Goal: Transaction & Acquisition: Obtain resource

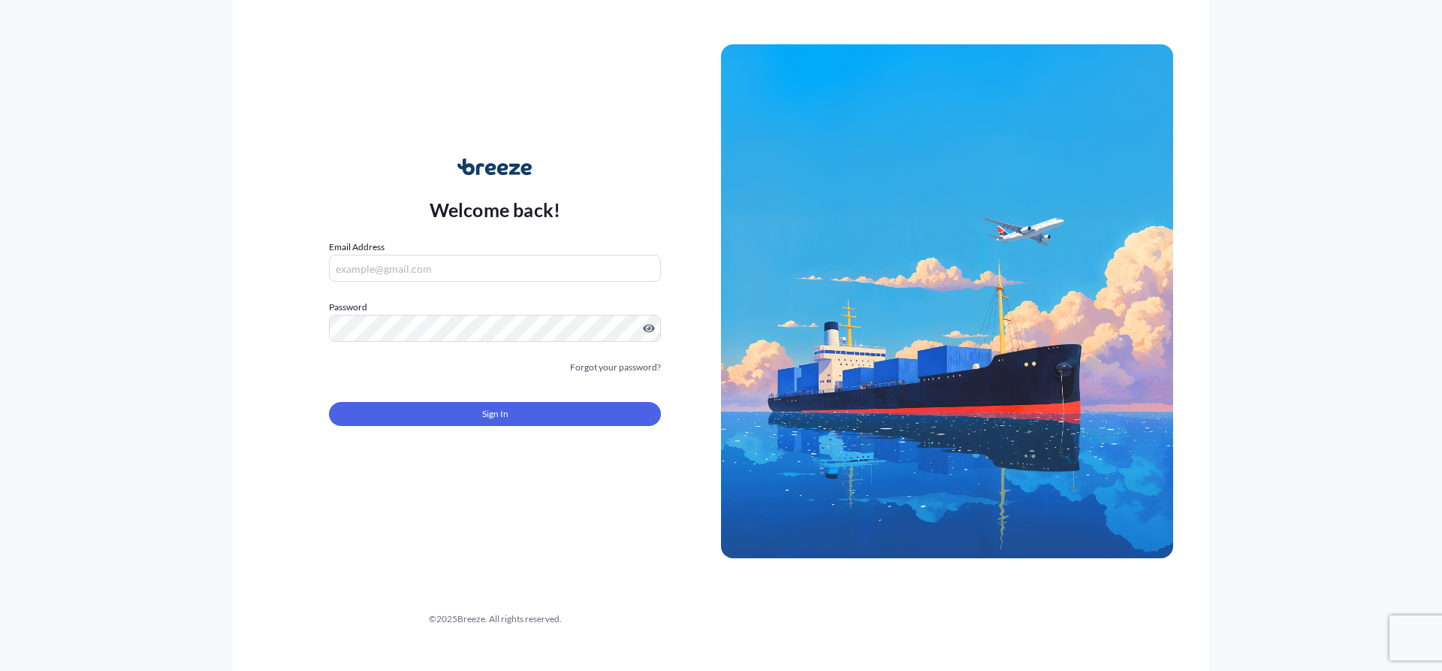
type input "[EMAIL_ADDRESS][DOMAIN_NAME]"
click at [512, 425] on button "Sign In" at bounding box center [495, 414] width 332 height 24
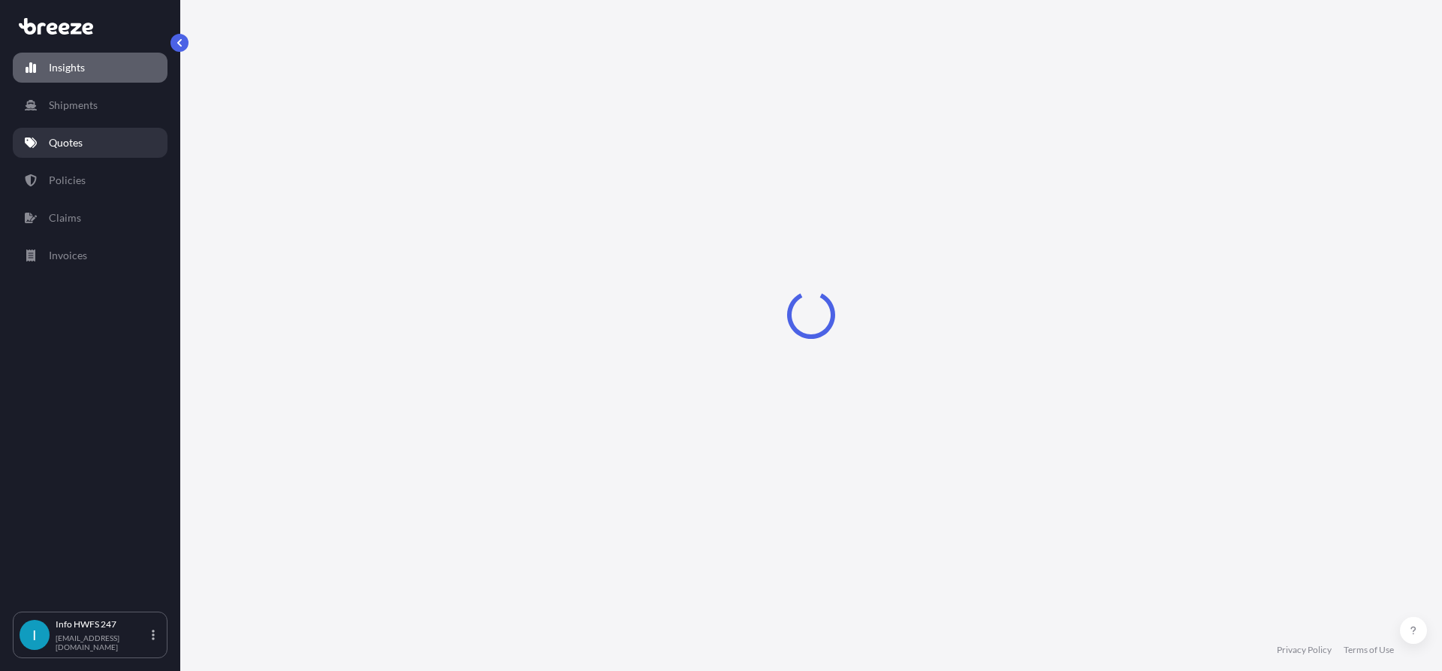
click at [74, 144] on p "Quotes" at bounding box center [66, 142] width 34 height 15
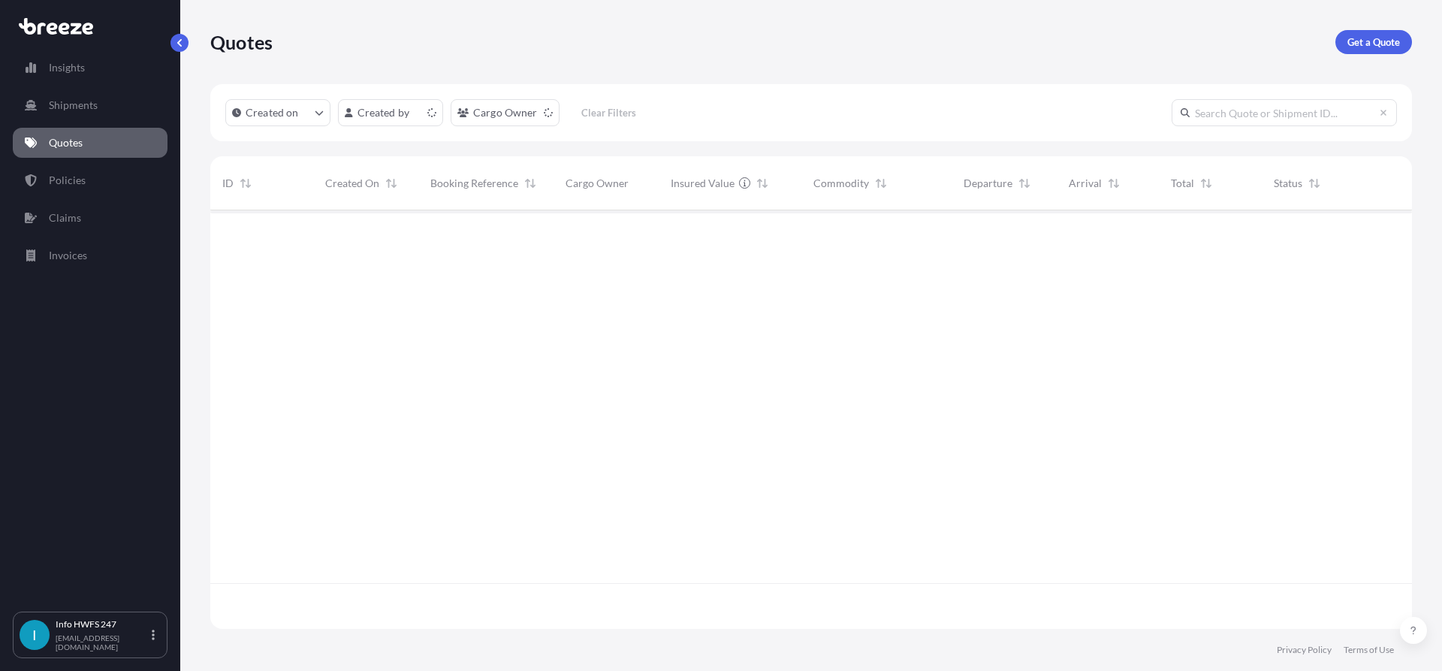
scroll to position [415, 1191]
click at [1370, 48] on p "Get a Quote" at bounding box center [1374, 42] width 53 height 15
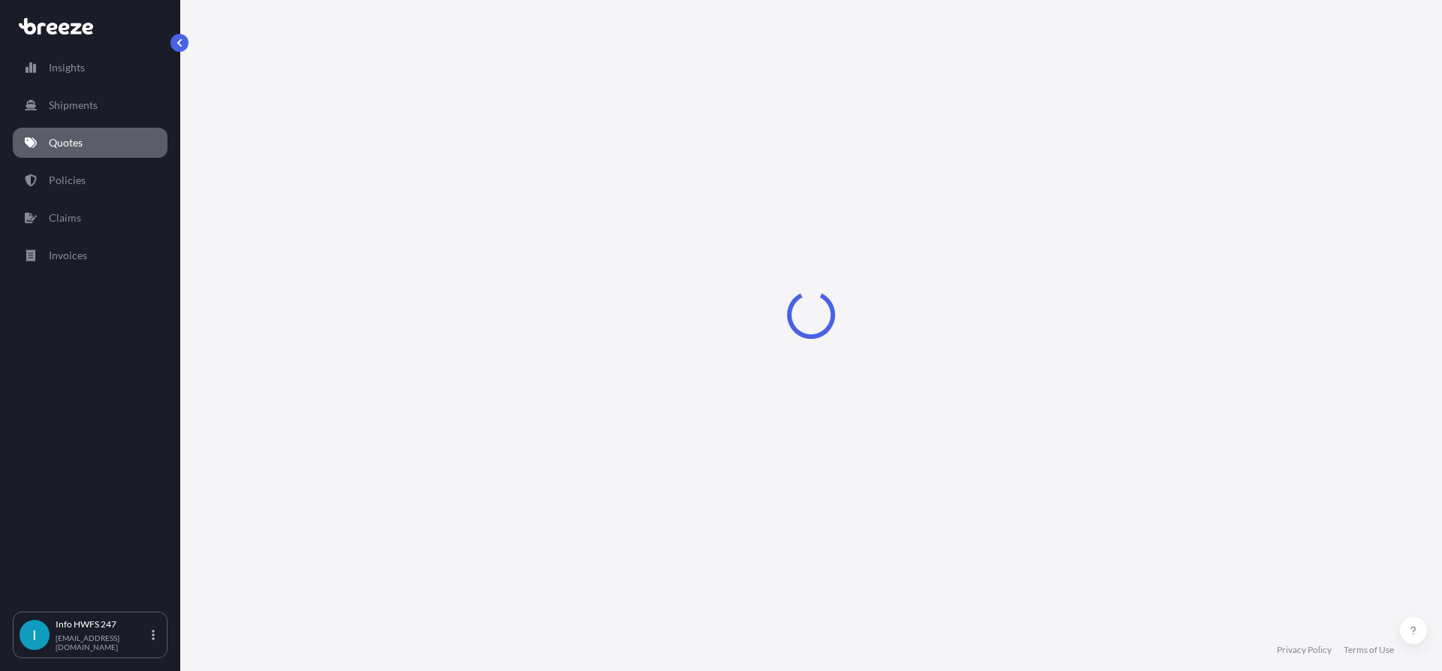
select select "Road"
select select "Air"
select select "1"
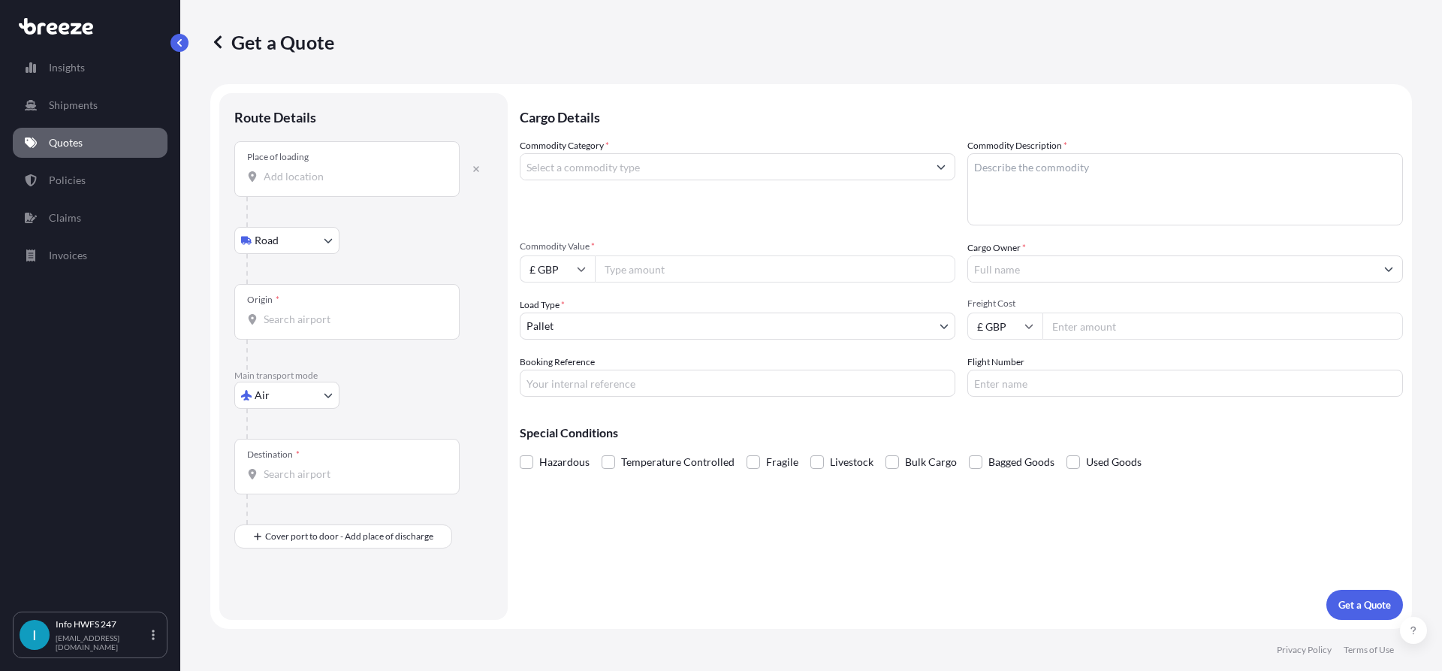
click at [312, 186] on div "Place of loading" at bounding box center [346, 169] width 225 height 56
click at [312, 184] on input "Place of loading" at bounding box center [352, 176] width 177 height 15
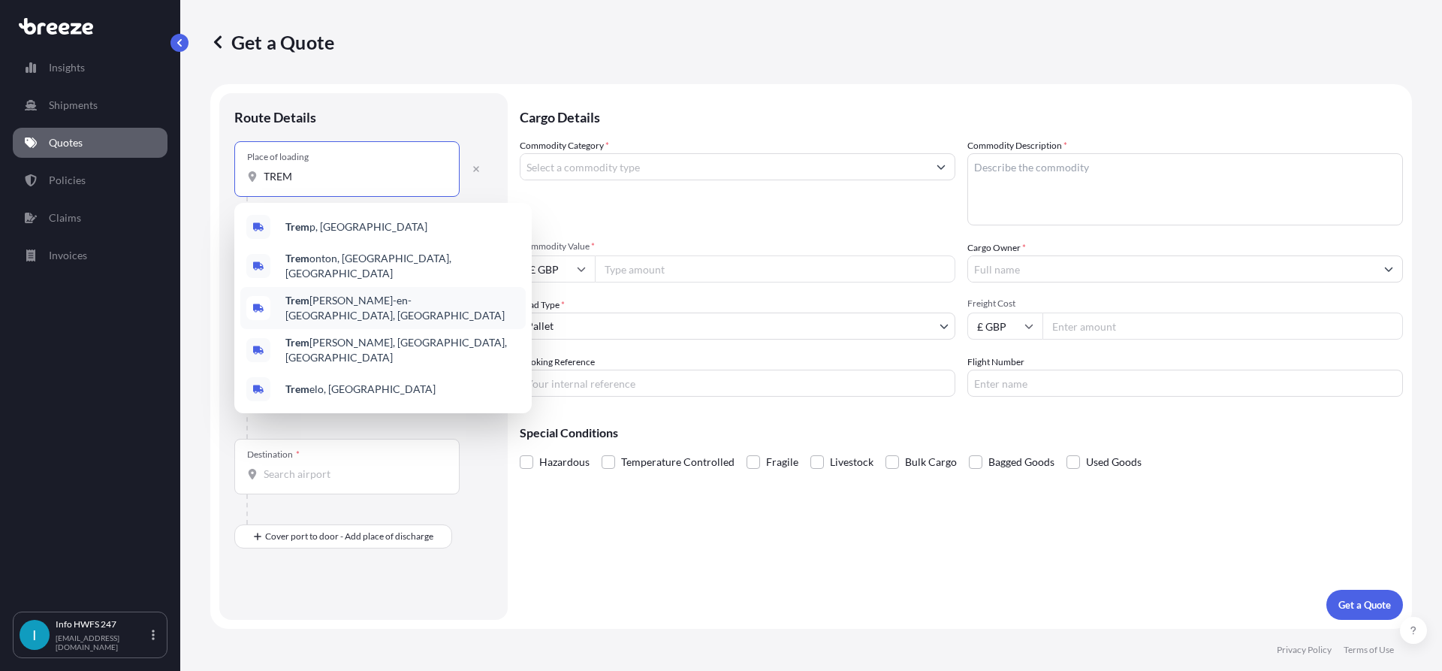
click at [392, 312] on div "Trem [PERSON_NAME]-en-[GEOGRAPHIC_DATA], [GEOGRAPHIC_DATA]" at bounding box center [382, 308] width 285 height 42
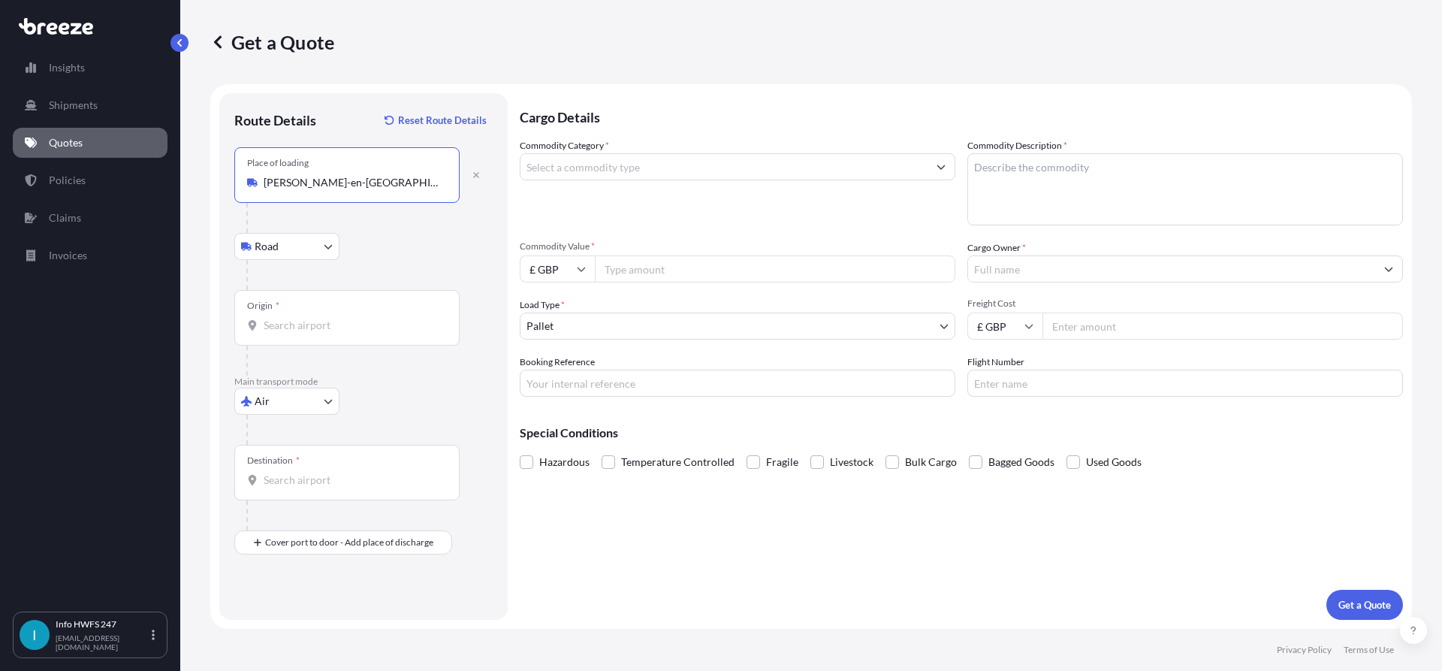
type input "[PERSON_NAME]-en-[GEOGRAPHIC_DATA], [GEOGRAPHIC_DATA]"
click at [300, 303] on div "Origin *" at bounding box center [346, 318] width 225 height 56
click at [300, 318] on input "Origin *" at bounding box center [352, 325] width 177 height 15
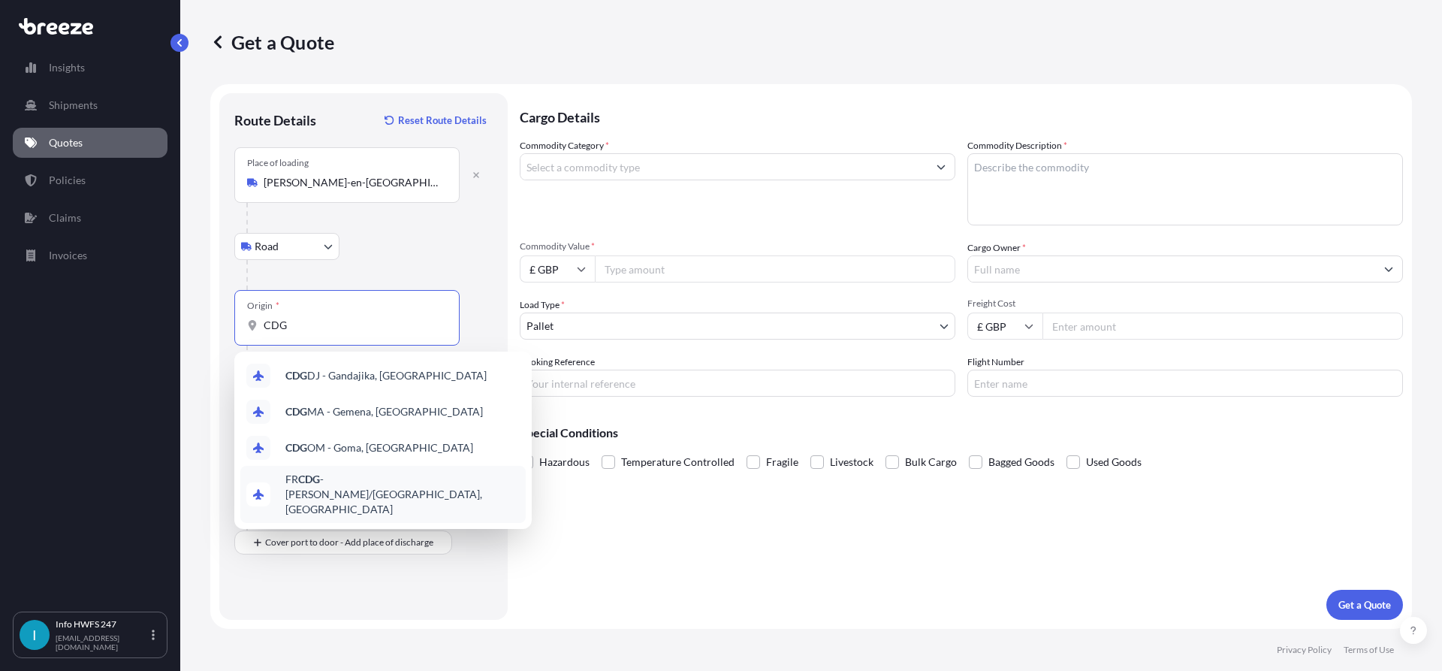
click at [415, 493] on div "FR CDG - [PERSON_NAME]-de-Gaulle Apt/[GEOGRAPHIC_DATA], [GEOGRAPHIC_DATA]" at bounding box center [382, 494] width 285 height 57
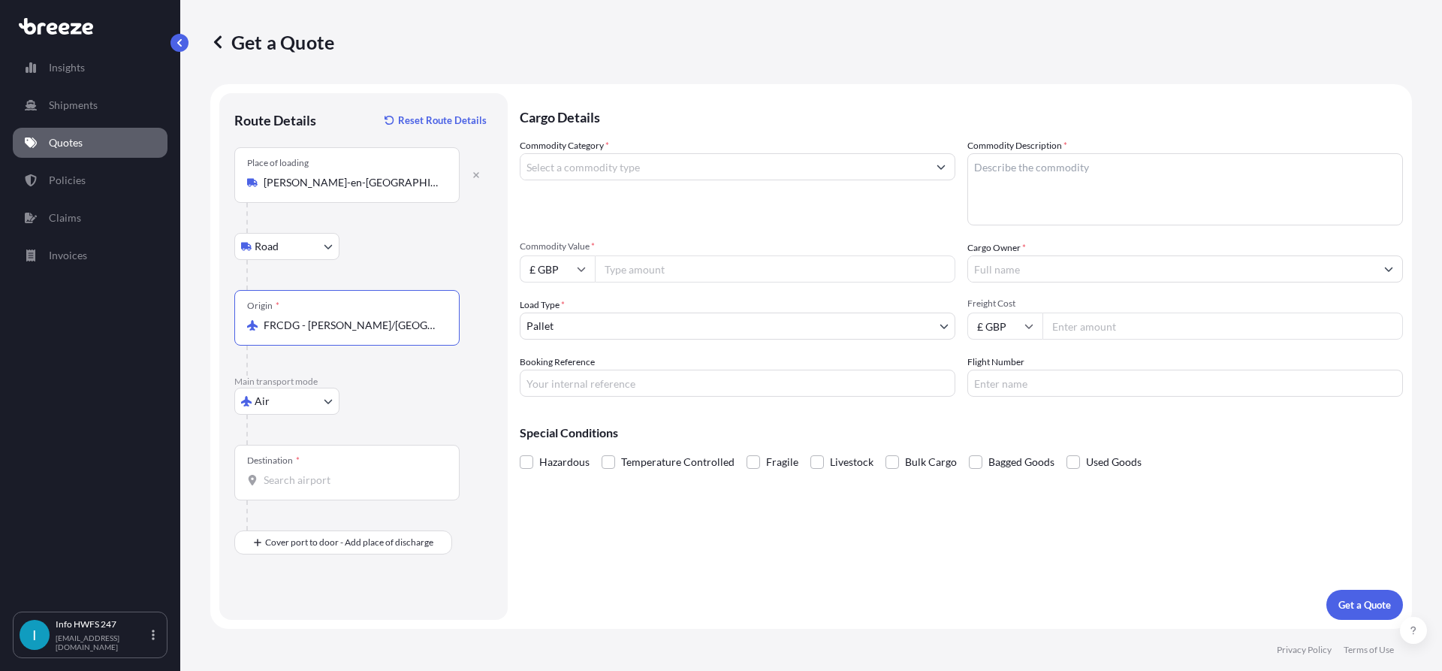
type input "FRCDG - [PERSON_NAME]/[GEOGRAPHIC_DATA], [GEOGRAPHIC_DATA]"
click at [288, 459] on div "Destination *" at bounding box center [273, 460] width 53 height 12
click at [288, 472] on input "Destination *" at bounding box center [352, 479] width 177 height 15
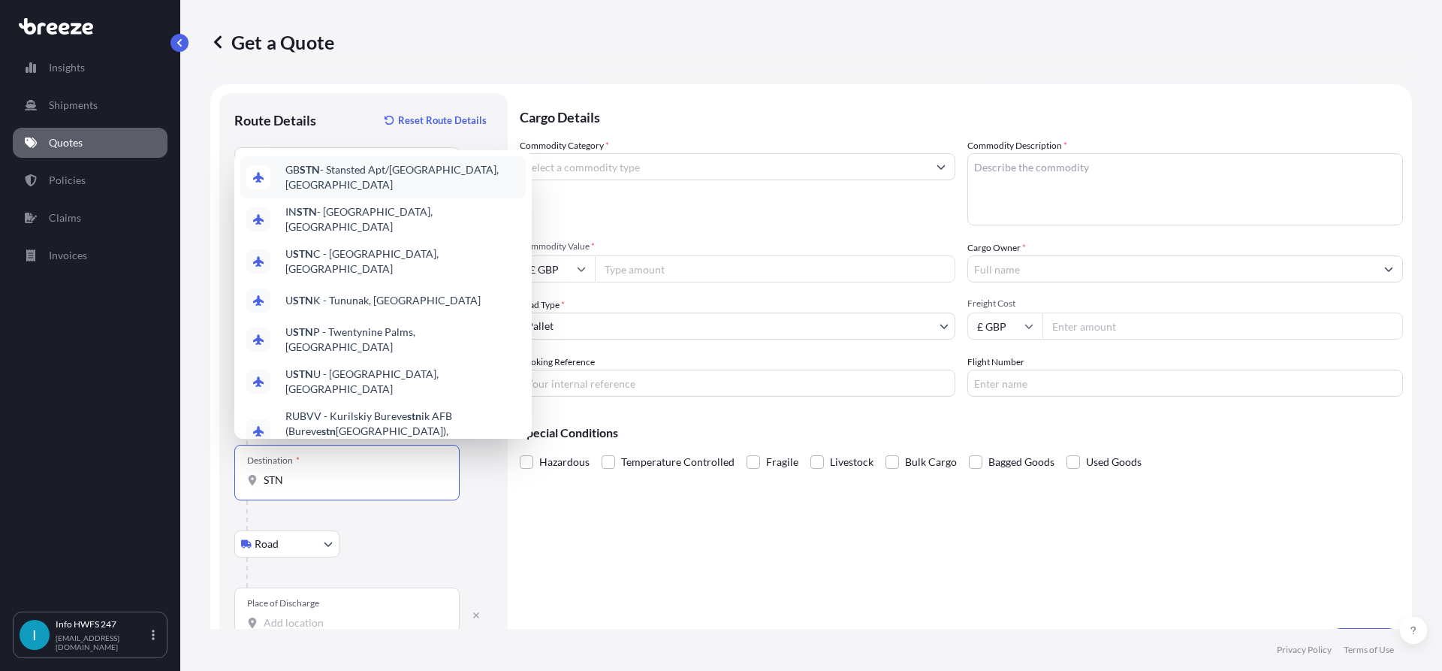
click at [389, 192] on span "GB STN - Stansted Apt/[GEOGRAPHIC_DATA], [GEOGRAPHIC_DATA]" at bounding box center [402, 177] width 234 height 30
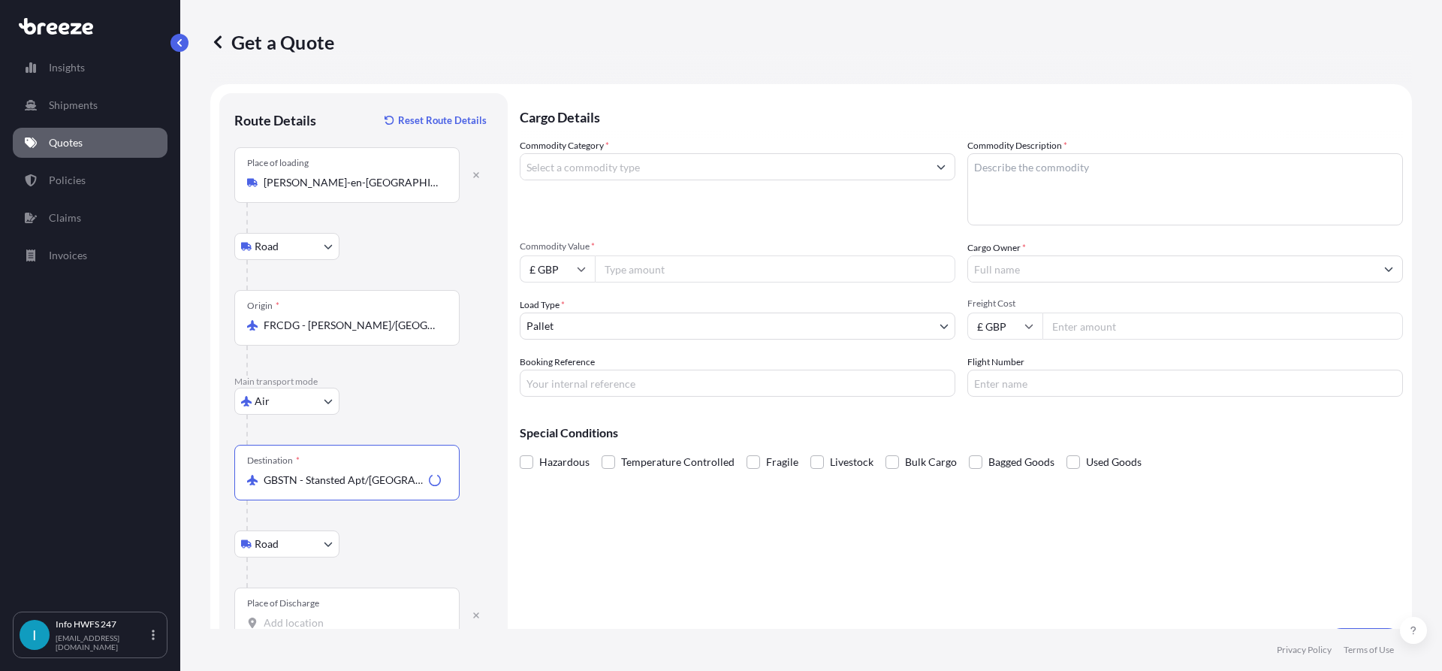
type input "GBSTN - Stansted Apt/[GEOGRAPHIC_DATA], [GEOGRAPHIC_DATA]"
click at [282, 608] on div "Place of Discharge" at bounding box center [283, 603] width 72 height 12
click at [282, 615] on input "Place of Discharge" at bounding box center [352, 622] width 177 height 15
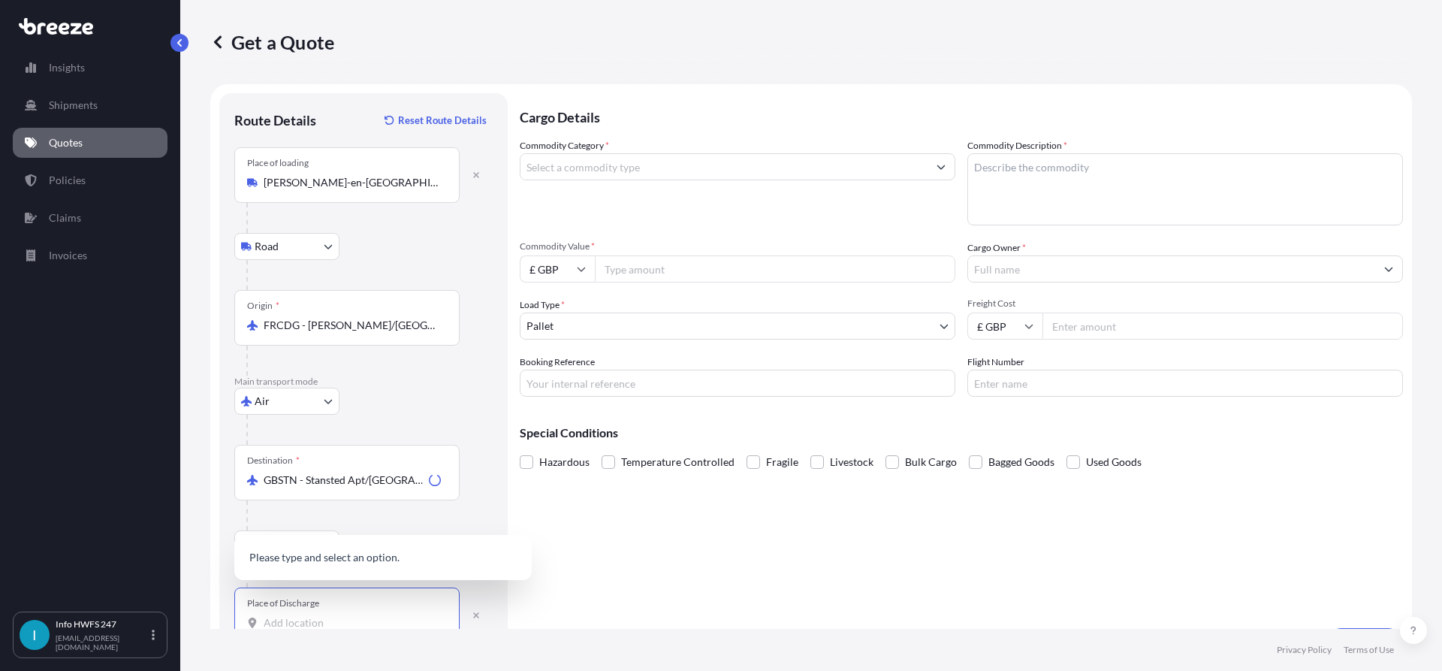
scroll to position [2, 0]
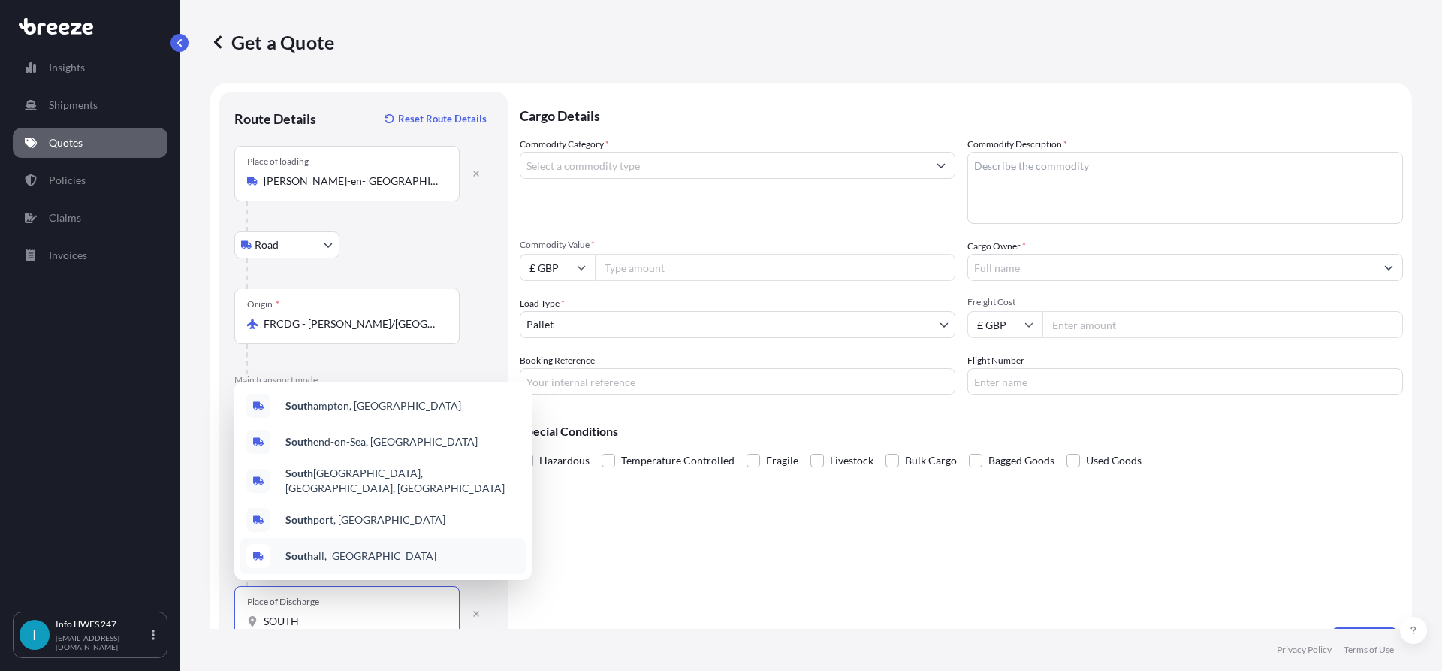
click at [777, 631] on footer "Privacy Policy Terms of Use" at bounding box center [811, 650] width 1262 height 42
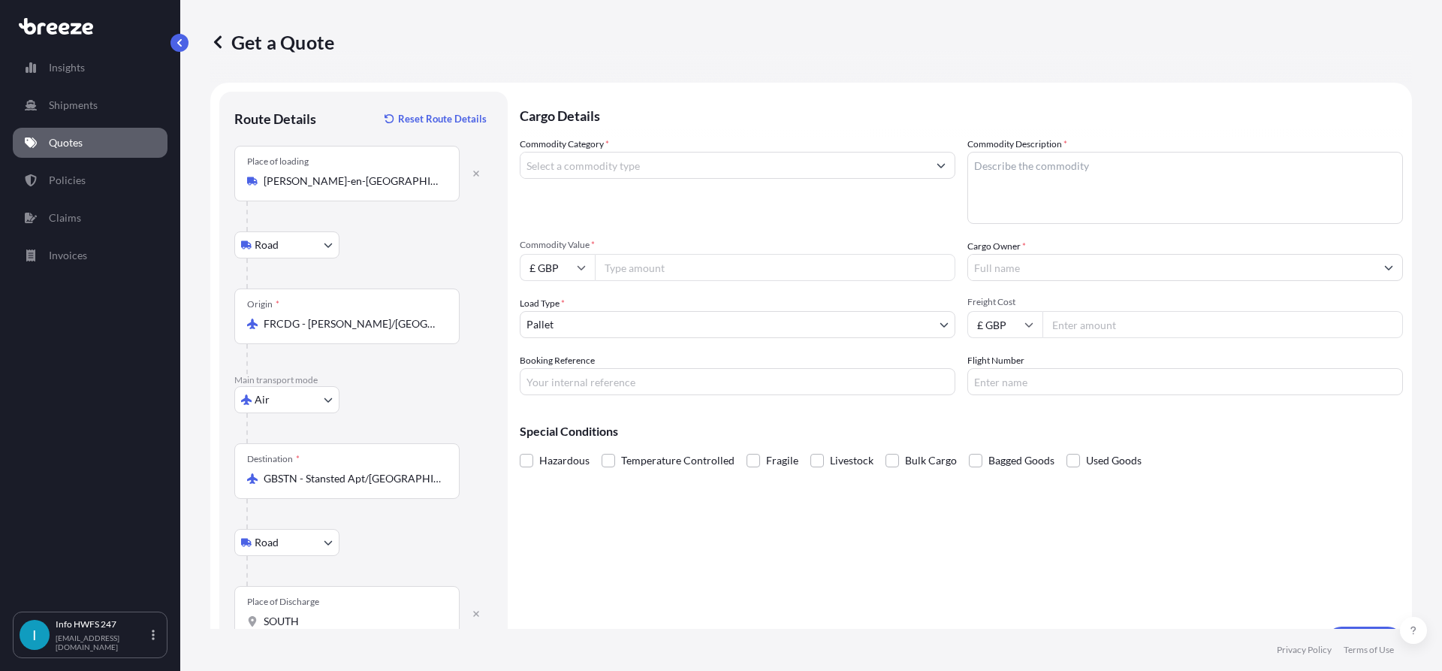
click at [378, 608] on div "Place of Discharge SOUTH" at bounding box center [346, 614] width 225 height 56
click at [378, 614] on input "SOUTH" at bounding box center [352, 621] width 177 height 15
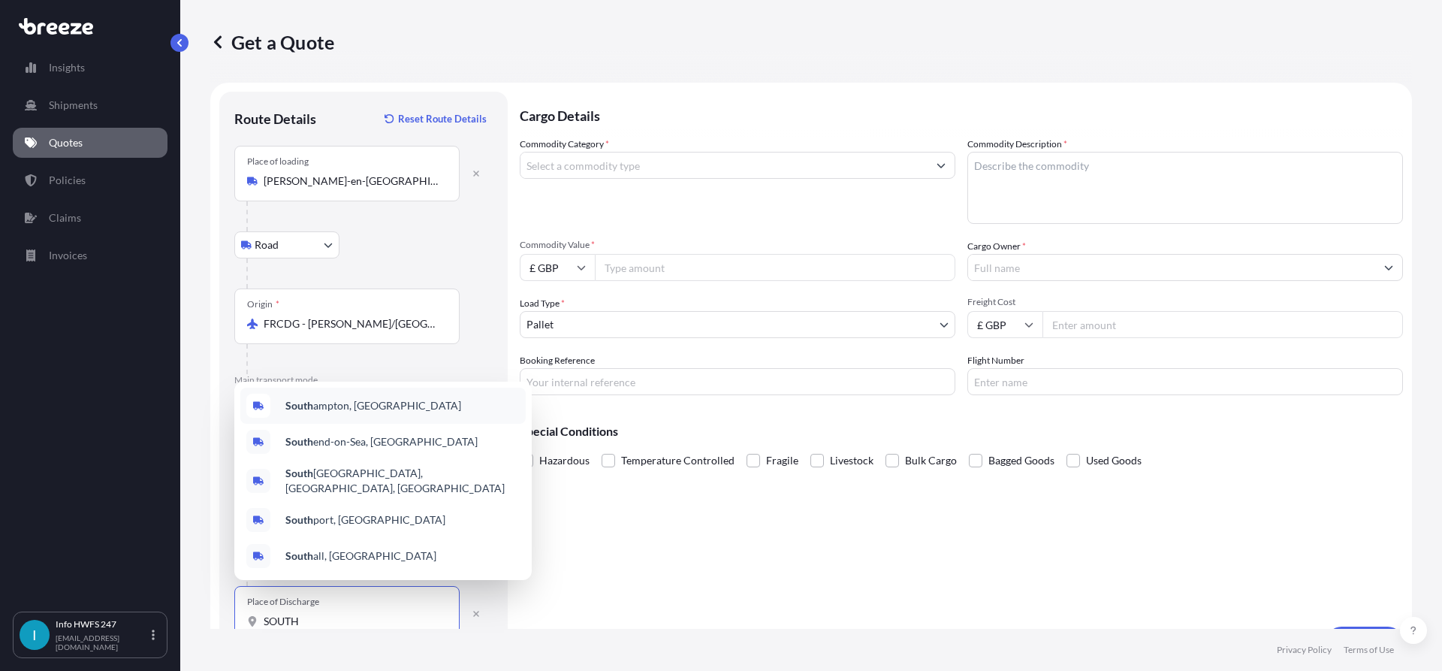
click at [354, 410] on span "[GEOGRAPHIC_DATA], [GEOGRAPHIC_DATA]" at bounding box center [373, 405] width 176 height 15
type input "[GEOGRAPHIC_DATA], [GEOGRAPHIC_DATA]"
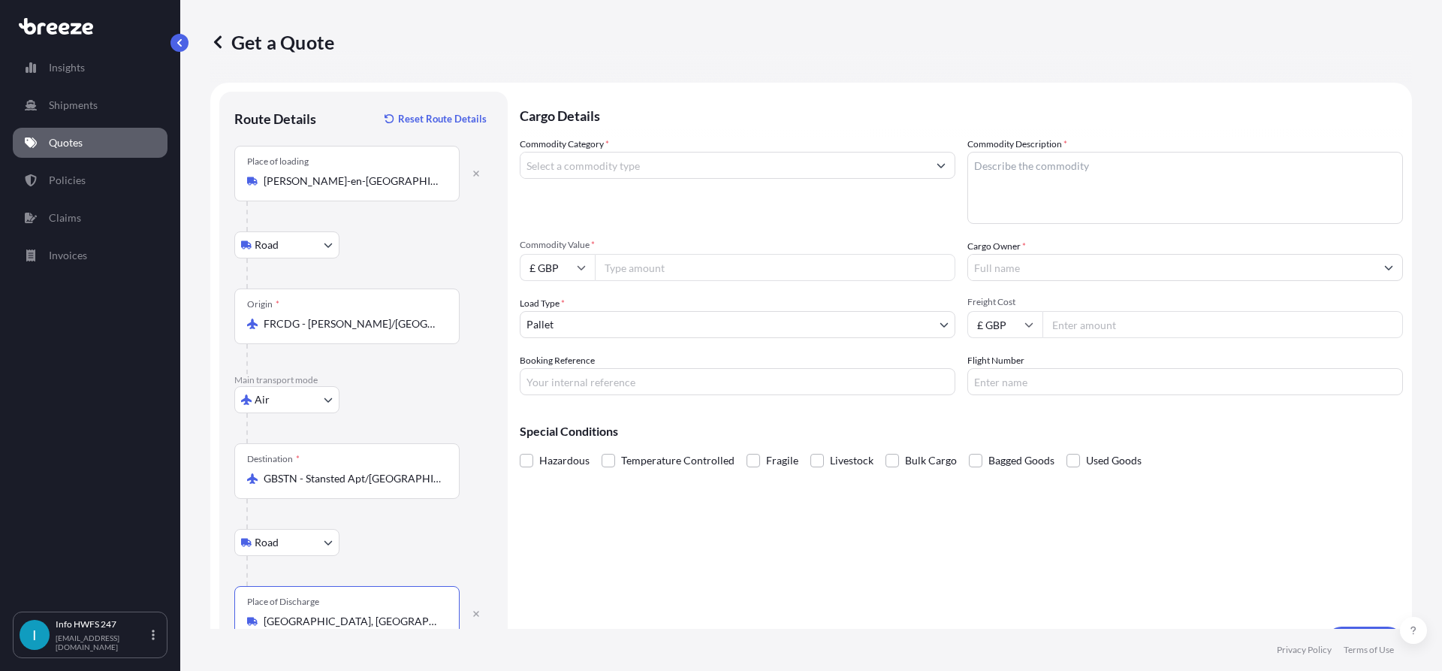
scroll to position [38, 0]
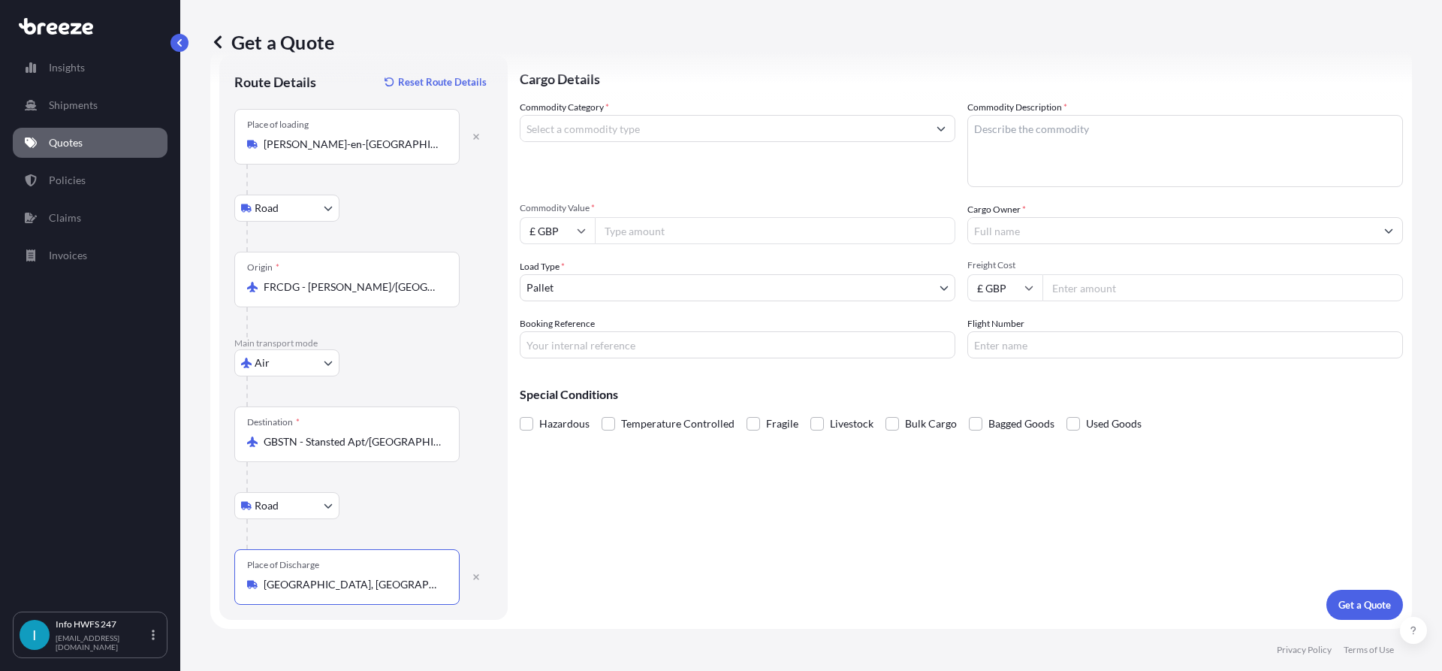
click at [632, 134] on input "Commodity Category *" at bounding box center [724, 128] width 407 height 27
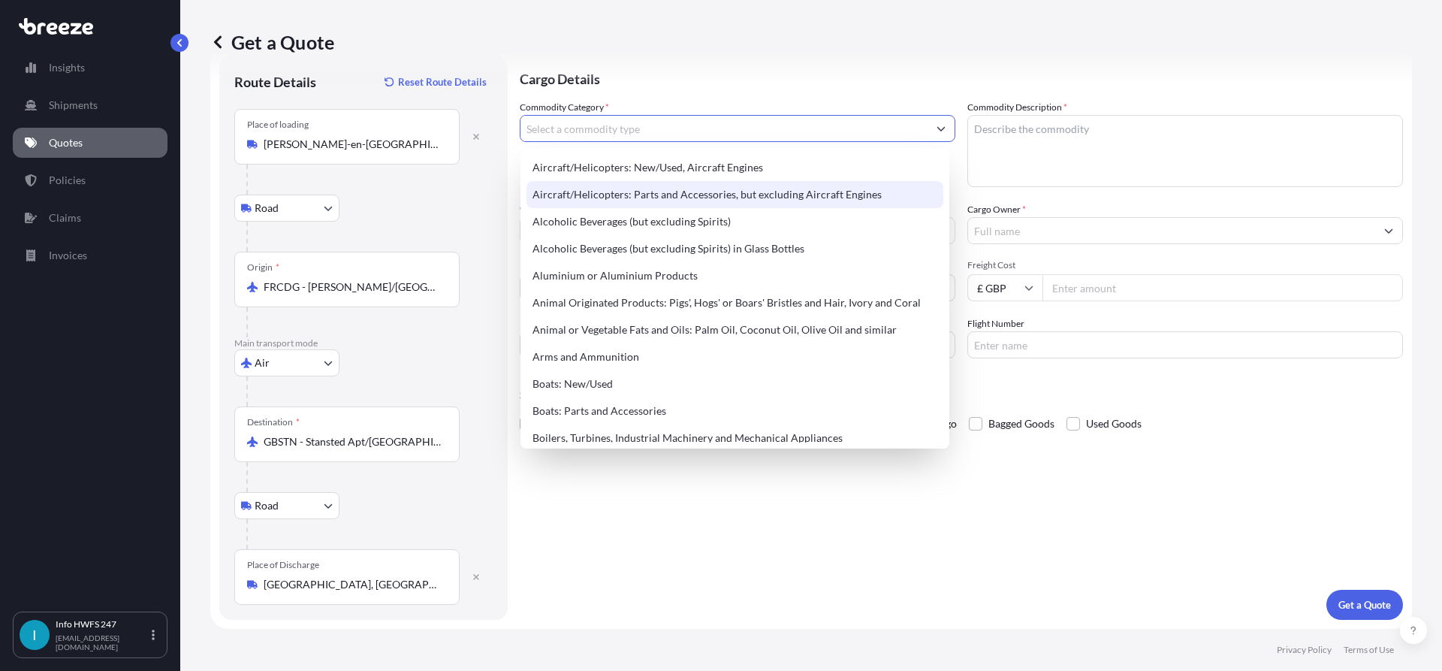
click at [660, 187] on div "Aircraft/Helicopters: Parts and Accessories, but excluding Aircraft Engines" at bounding box center [735, 194] width 417 height 27
type input "Aircraft/Helicopters: Parts and Accessories, but excluding Aircraft Engines"
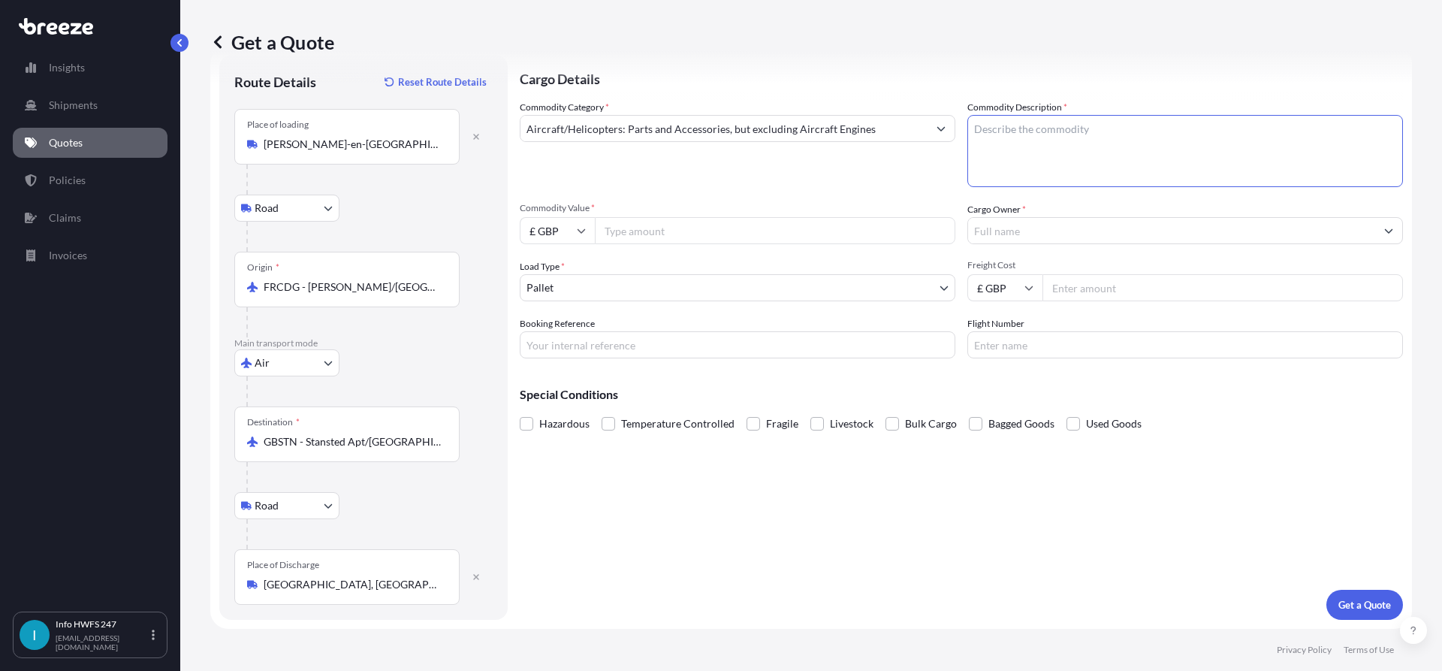
click at [1119, 132] on textarea "Commodity Description *" at bounding box center [1186, 151] width 436 height 72
type textarea "CIVIL AIRCRAFT PART - MAIN WHEEL ASSY"
click at [577, 233] on icon at bounding box center [581, 230] width 9 height 9
click at [551, 334] on div "$ USD" at bounding box center [557, 335] width 63 height 29
type input "$ USD"
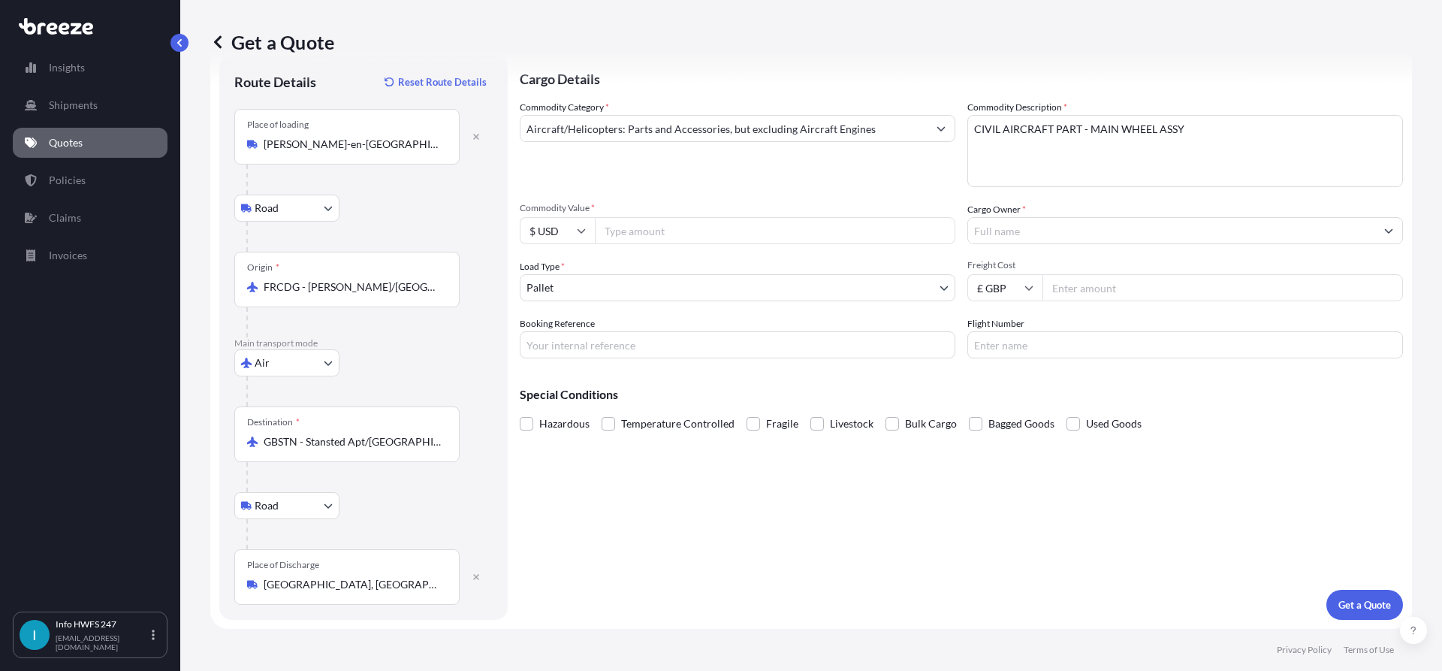
click at [695, 240] on input "Commodity Value *" at bounding box center [775, 230] width 361 height 27
type input "69610"
click at [1003, 236] on input "Cargo Owner *" at bounding box center [1171, 230] width 407 height 27
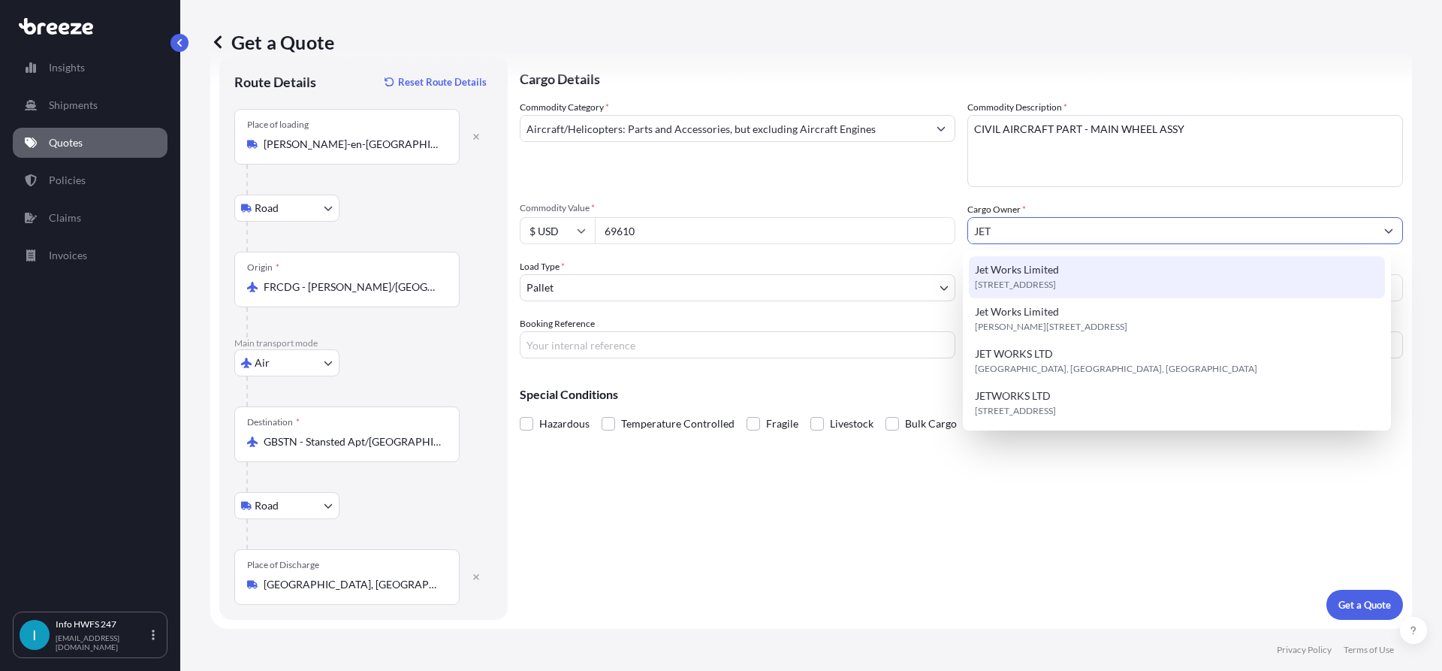
click at [1056, 285] on span "[STREET_ADDRESS]" at bounding box center [1015, 284] width 81 height 15
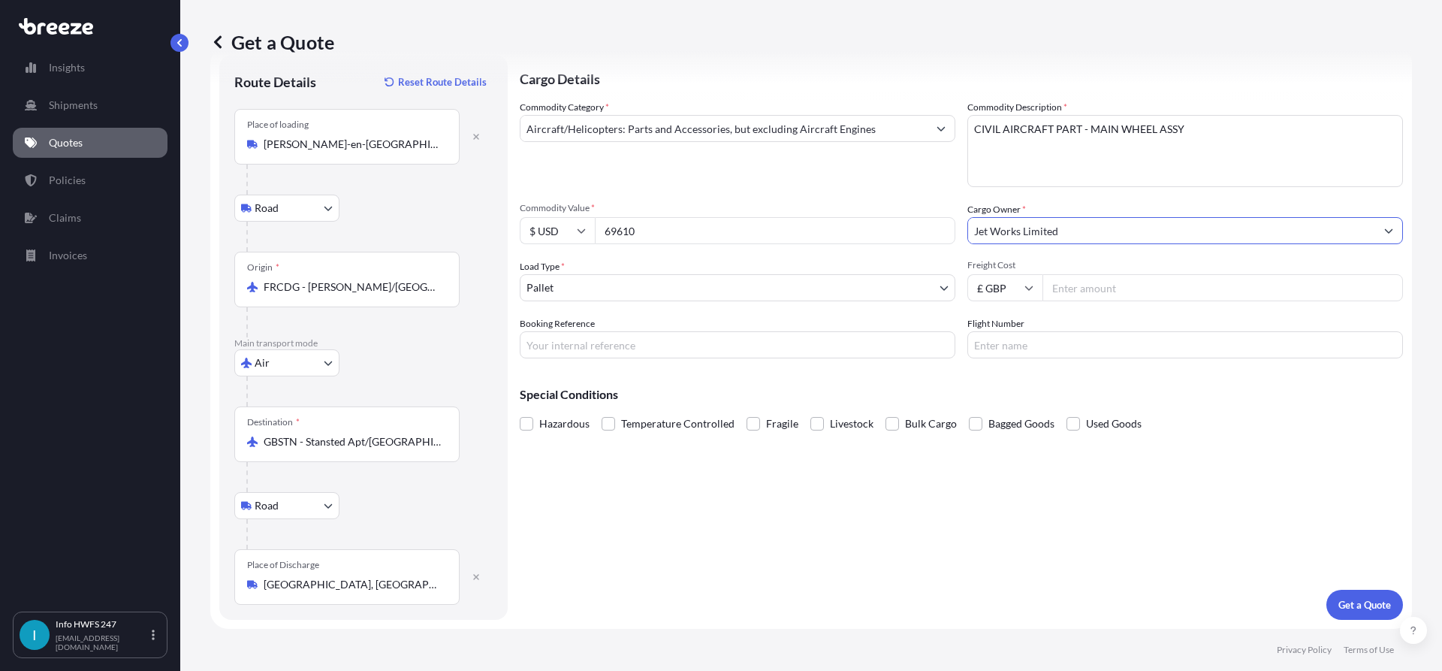
type input "Jet Works Limited"
drag, startPoint x: 570, startPoint y: 337, endPoint x: 759, endPoint y: 385, distance: 194.6
click at [571, 337] on input "Booking Reference" at bounding box center [738, 344] width 436 height 27
paste input "HI165981"
type input "HI165981"
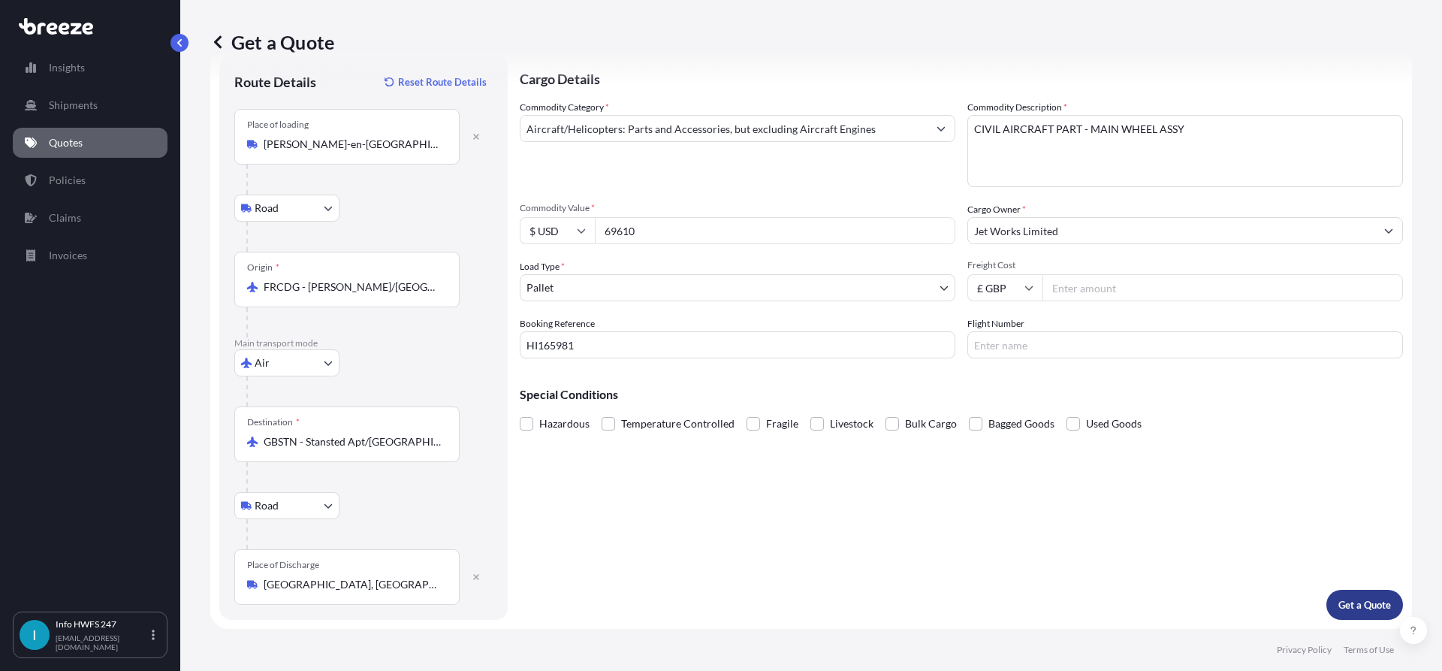
click at [1381, 608] on button "Get a Quote" at bounding box center [1365, 605] width 77 height 30
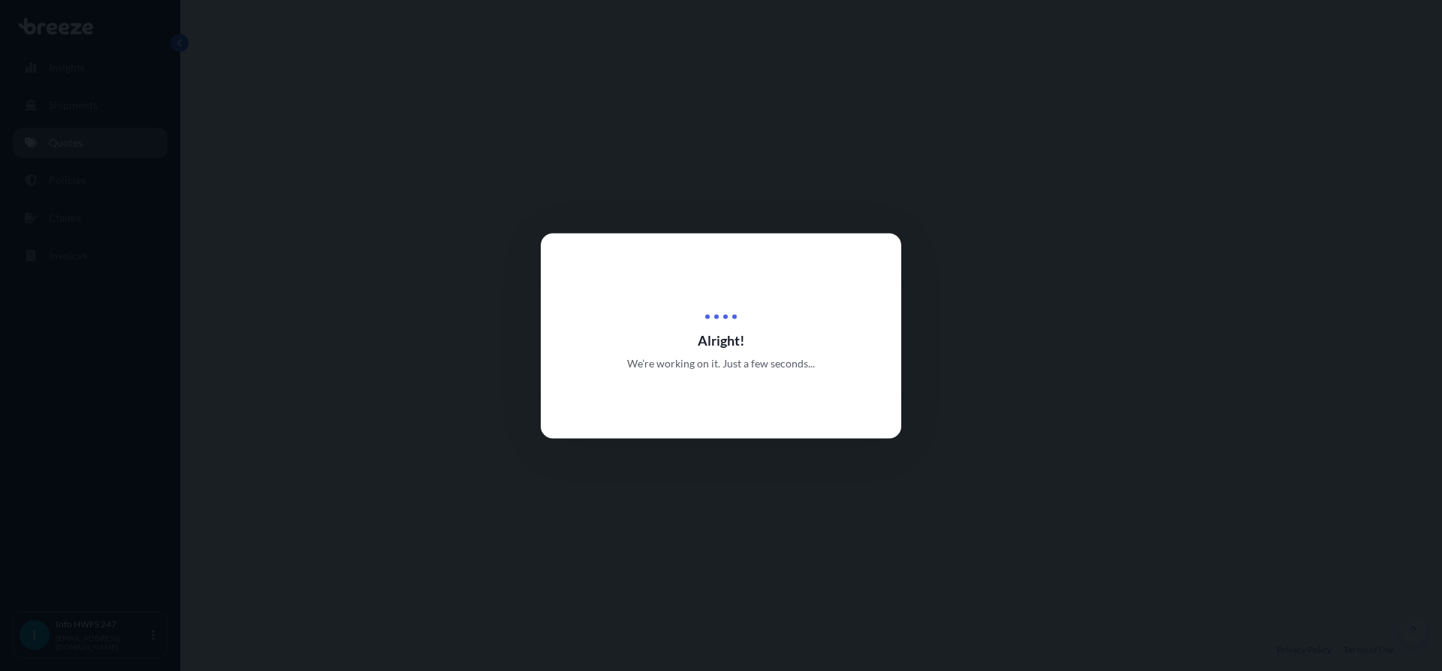
select select "Road"
select select "Air"
select select "Road"
select select "1"
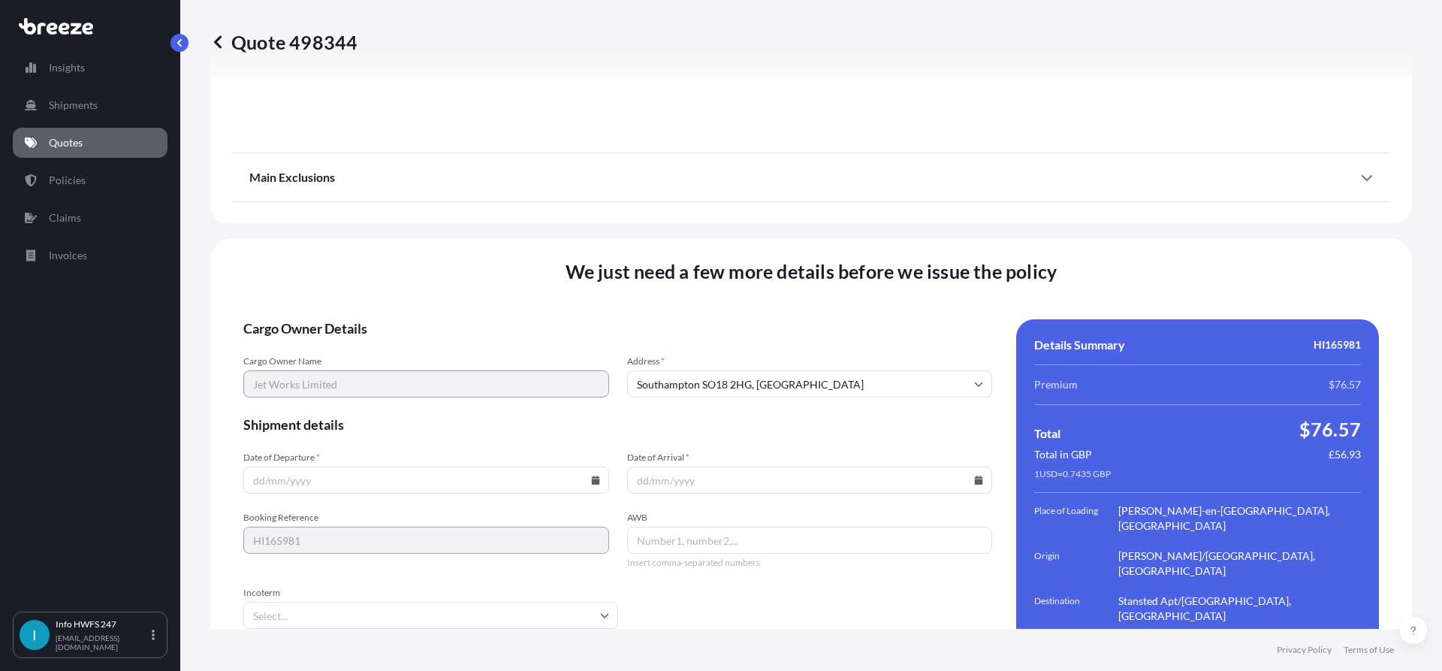
scroll to position [1997, 0]
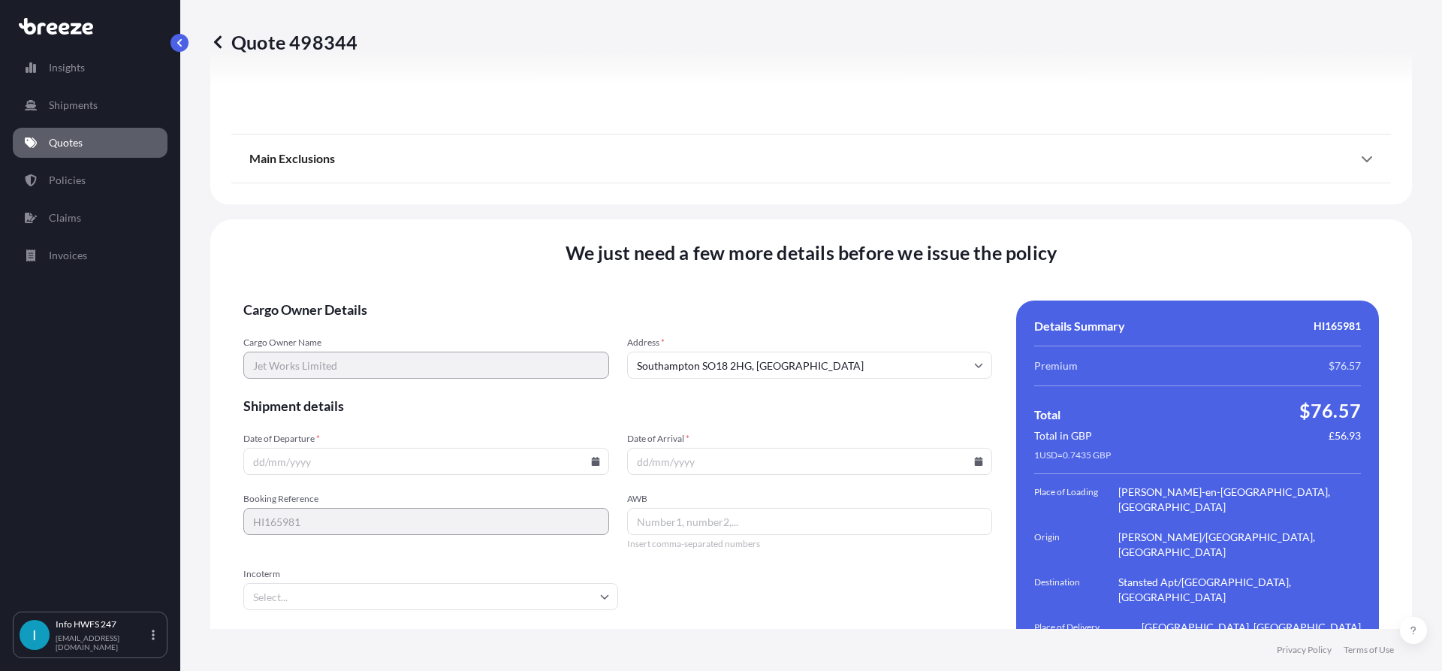
click at [591, 457] on icon at bounding box center [595, 461] width 9 height 9
click at [433, 226] on button "4" at bounding box center [424, 225] width 24 height 24
type input "[DATE]"
click at [975, 457] on icon at bounding box center [979, 461] width 8 height 9
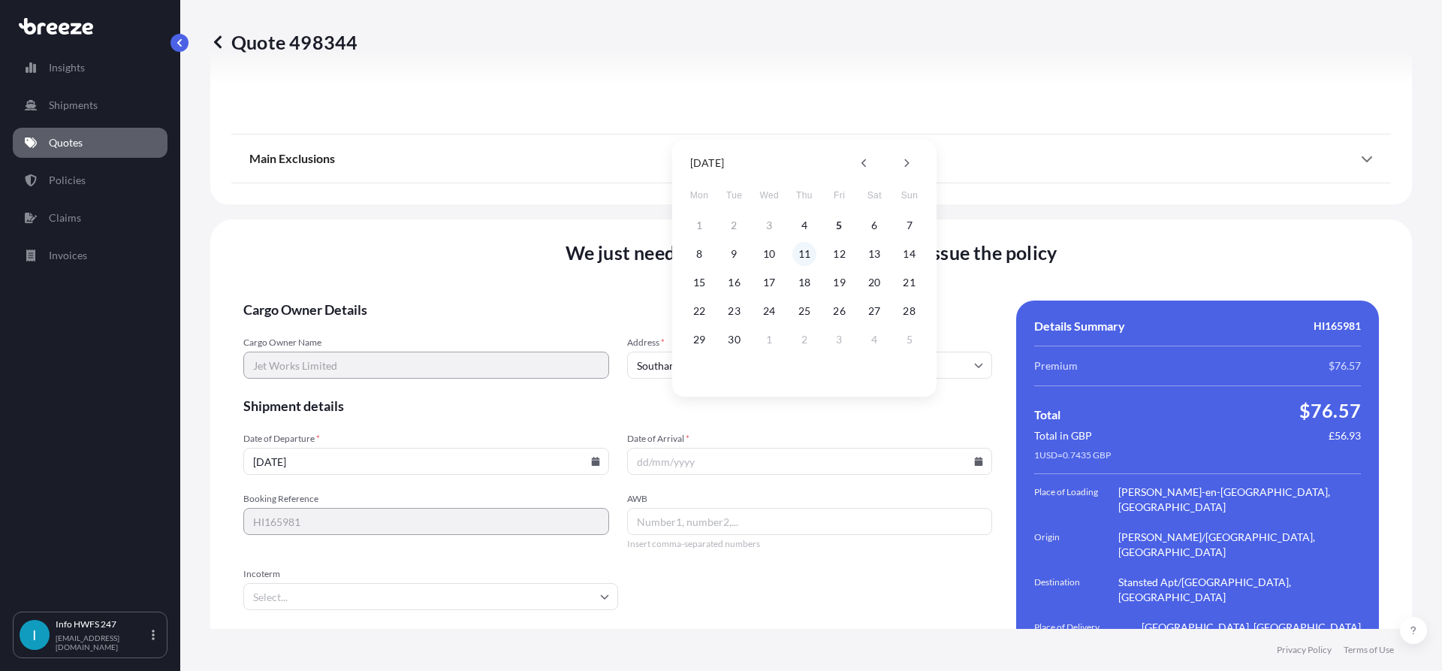
click at [802, 251] on button "11" at bounding box center [804, 254] width 24 height 24
type input "[DATE]"
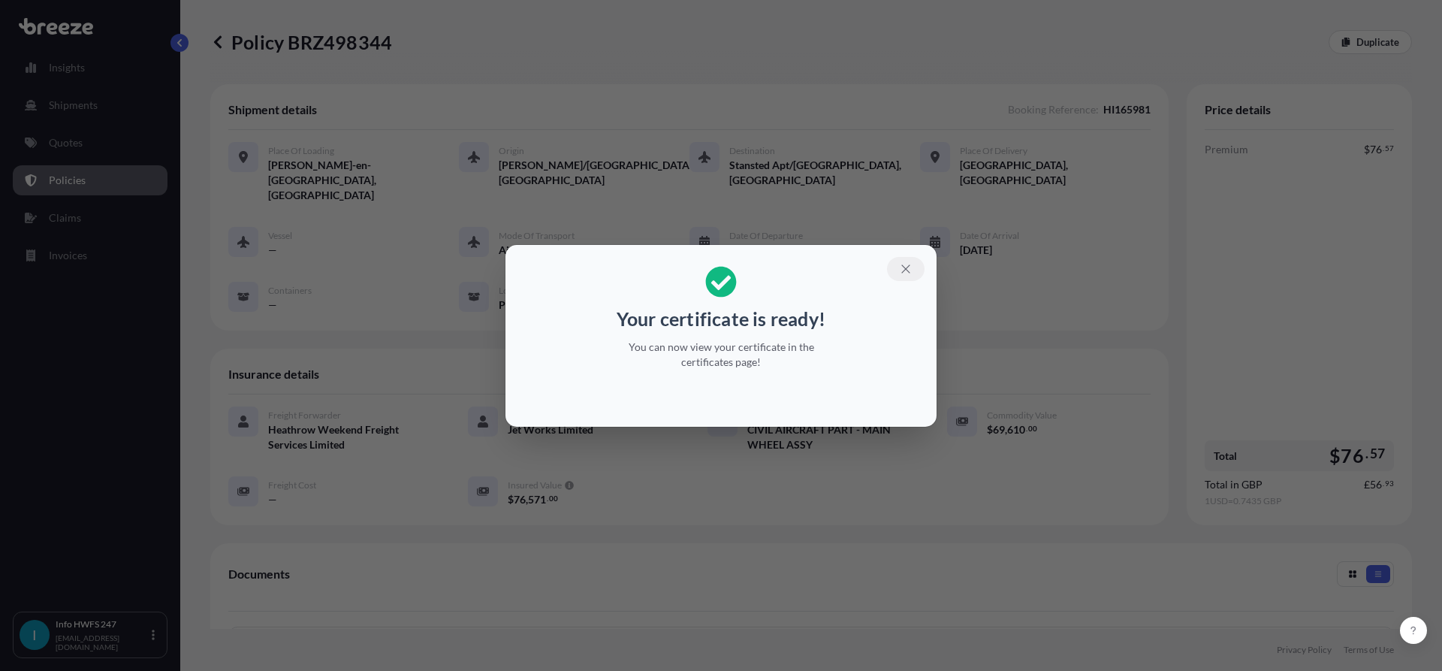
click at [895, 266] on button "button" at bounding box center [906, 269] width 38 height 24
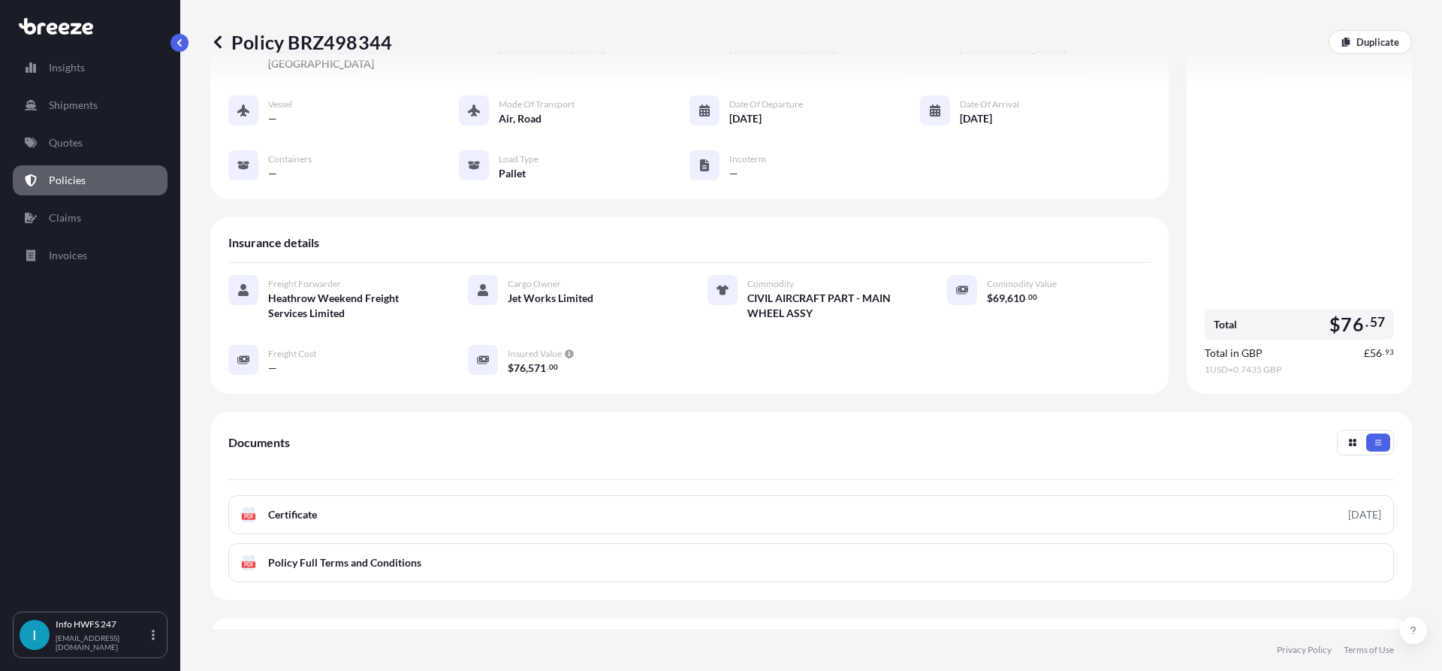
scroll to position [225, 0]
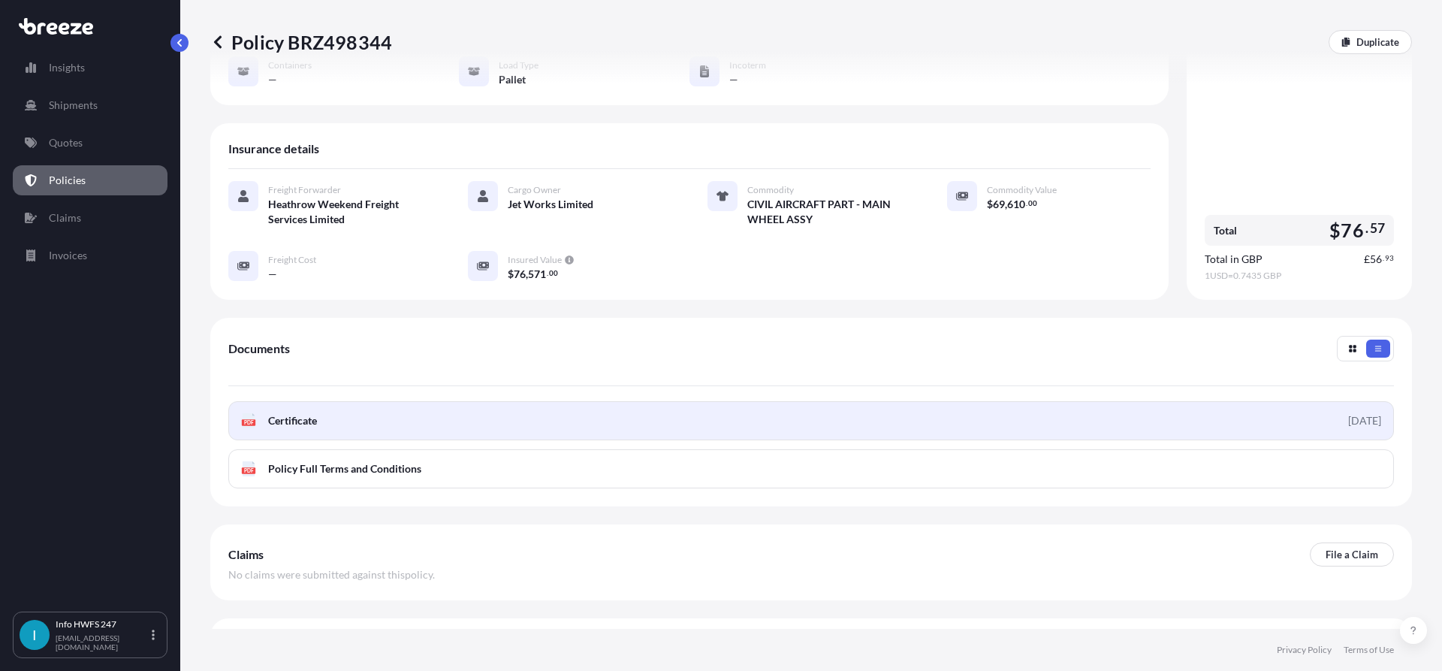
click at [596, 403] on link "PDF Certificate [DATE]" at bounding box center [811, 420] width 1166 height 39
